Goal: Check status

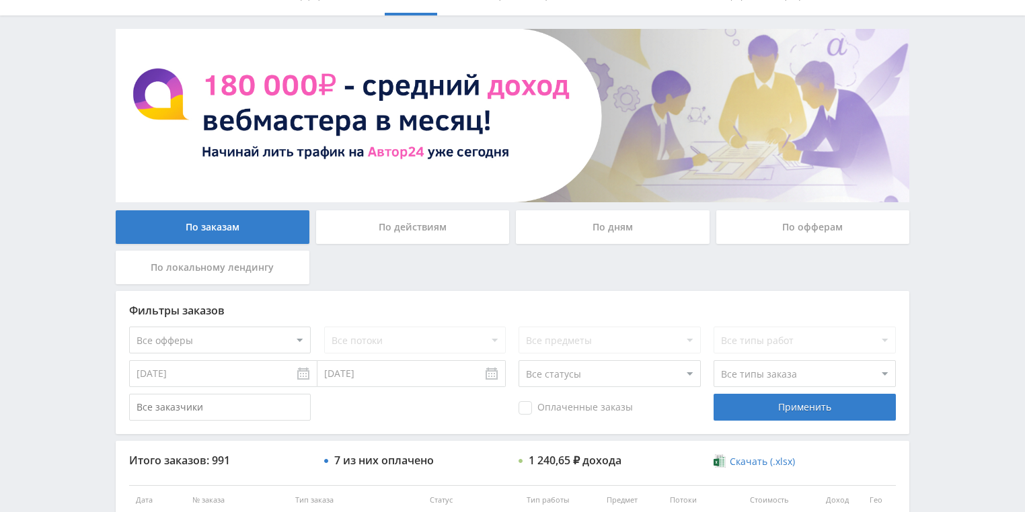
scroll to position [108, 0]
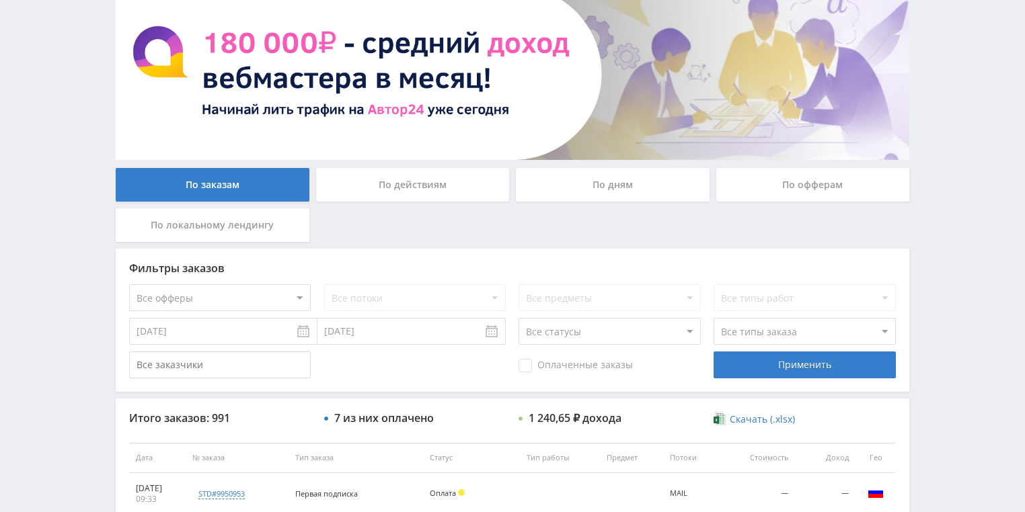
click at [391, 183] on div "По действиям" at bounding box center [413, 185] width 194 height 34
click at [0, 0] on input "По действиям" at bounding box center [0, 0] width 0 height 0
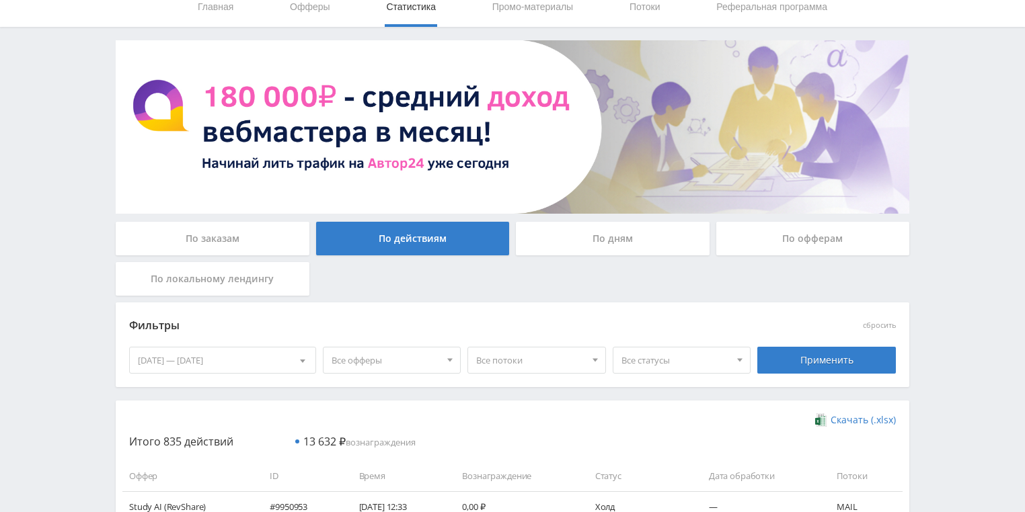
click at [597, 242] on div "По дням" at bounding box center [613, 239] width 194 height 34
click at [0, 0] on input "По дням" at bounding box center [0, 0] width 0 height 0
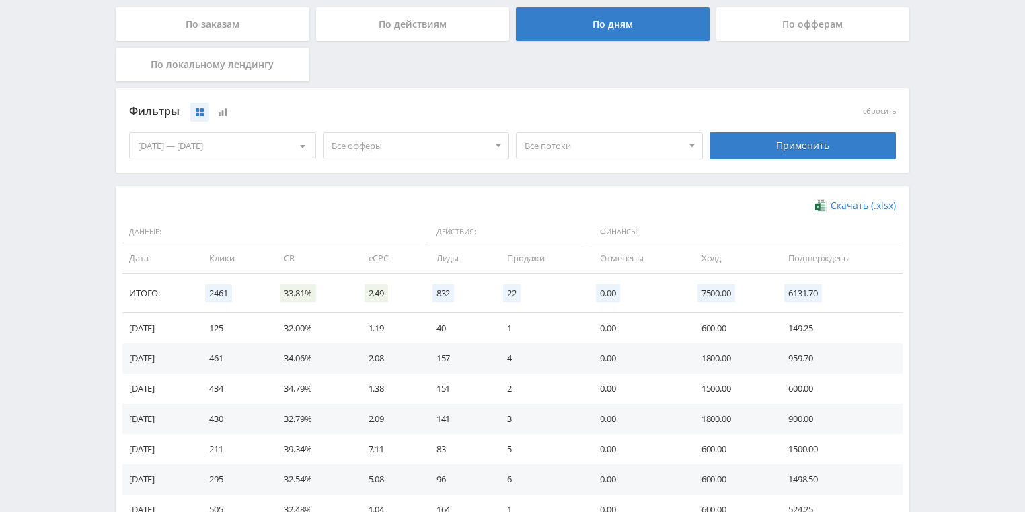
scroll to position [269, 0]
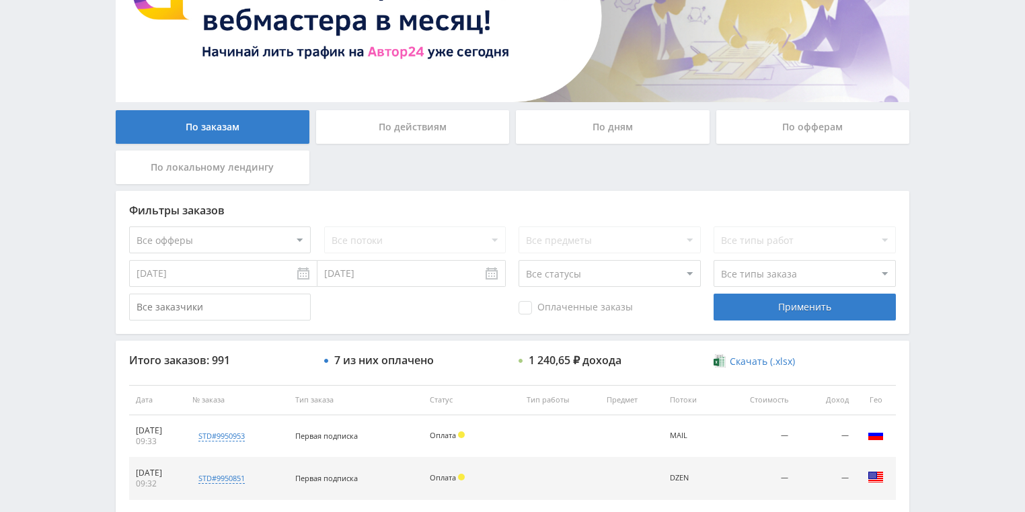
scroll to position [161, 0]
